Goal: Find contact information: Find contact information

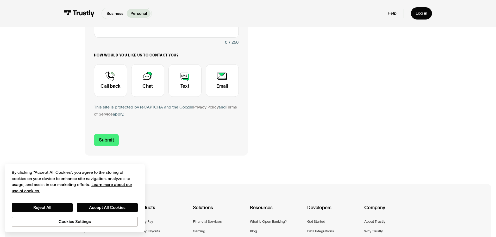
scroll to position [104, 0]
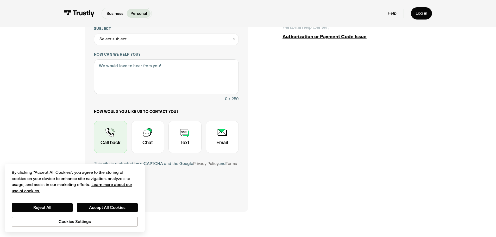
click at [116, 145] on div "Contact Trustly Support" at bounding box center [110, 137] width 33 height 33
click at [106, 142] on div "Contact Trustly Support" at bounding box center [110, 137] width 33 height 33
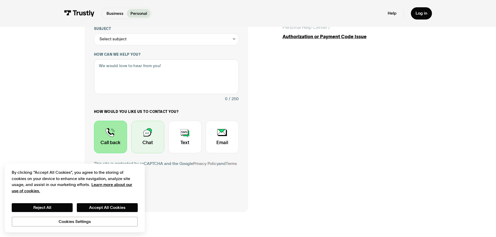
click at [160, 146] on div "Contact Trustly Support" at bounding box center [147, 137] width 33 height 33
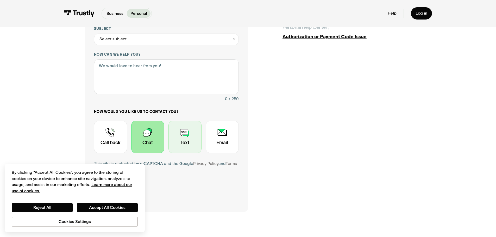
click at [180, 149] on div "Contact Trustly Support" at bounding box center [184, 137] width 33 height 33
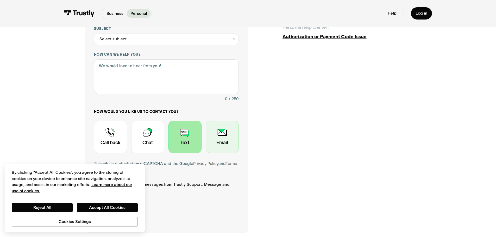
click at [206, 150] on div "Contact Trustly Support" at bounding box center [222, 137] width 33 height 33
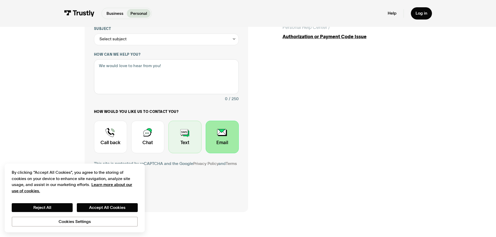
click at [169, 148] on div "Contact Trustly Support" at bounding box center [184, 137] width 33 height 33
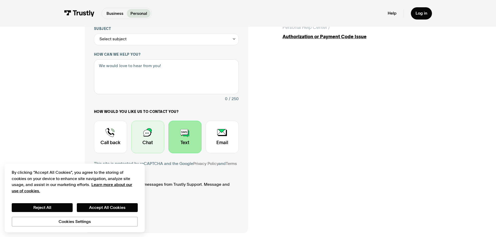
click at [149, 146] on div "Contact Trustly Support" at bounding box center [147, 137] width 33 height 33
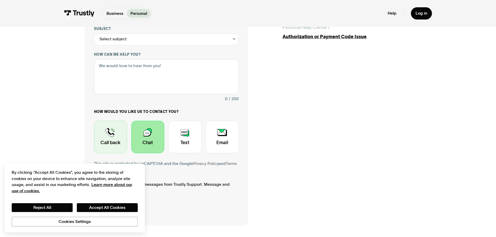
click at [106, 145] on div "Contact Trustly Support" at bounding box center [110, 137] width 33 height 33
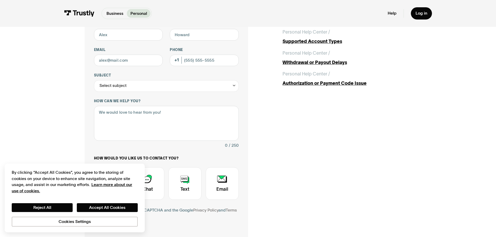
scroll to position [0, 0]
